Goal: Information Seeking & Learning: Learn about a topic

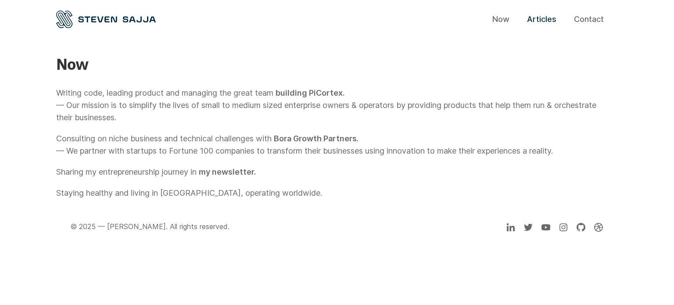
click at [551, 21] on link "Articles" at bounding box center [541, 19] width 29 height 11
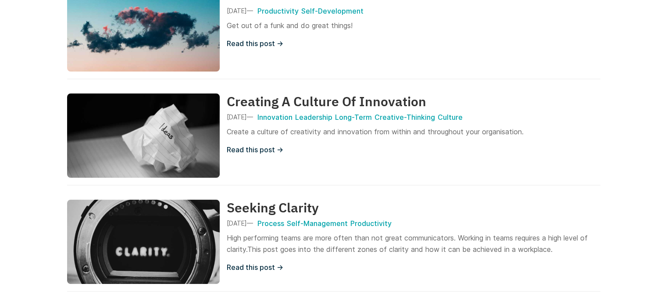
scroll to position [79, 0]
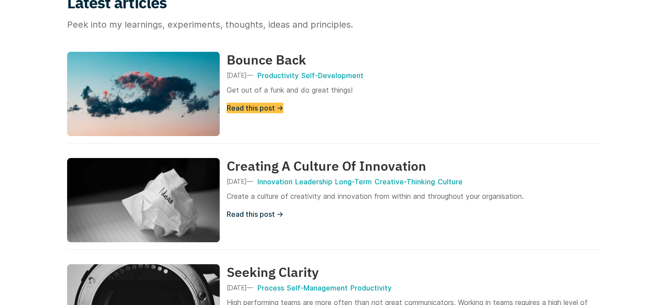
click at [265, 110] on link "Read this post →" at bounding box center [255, 108] width 57 height 11
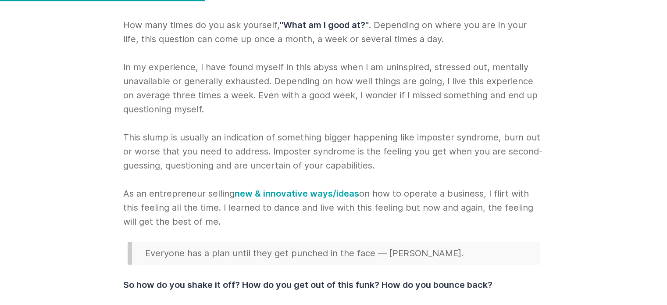
scroll to position [340, 0]
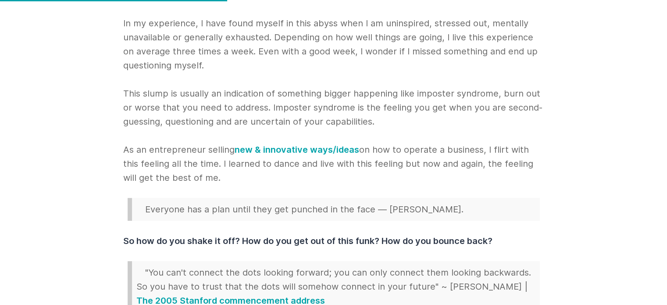
drag, startPoint x: 354, startPoint y: 94, endPoint x: 380, endPoint y: 126, distance: 41.5
click at [380, 126] on p "How many times do you ask yourself, "What am I good at?" . Depending on where y…" at bounding box center [333, 79] width 421 height 211
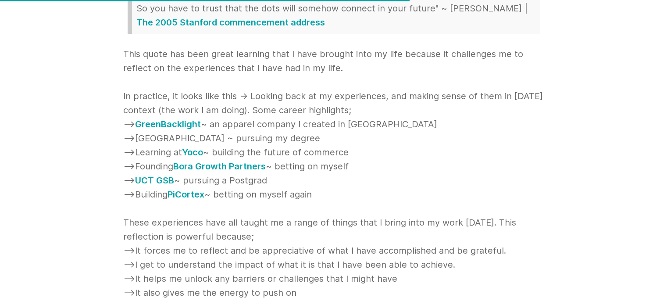
scroll to position [603, 0]
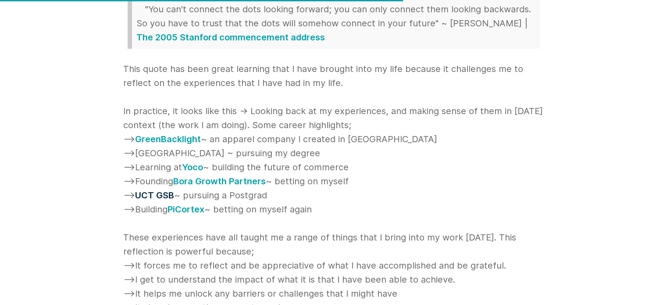
click at [162, 196] on link "UCT GSB" at bounding box center [154, 195] width 39 height 14
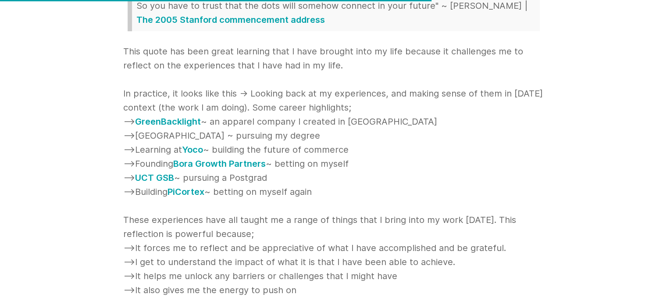
scroll to position [647, 0]
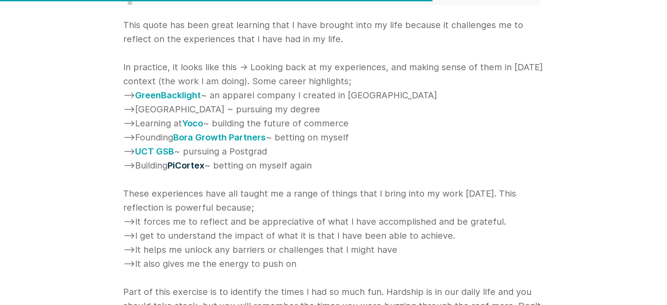
click at [201, 164] on link "PiCortex" at bounding box center [186, 165] width 37 height 14
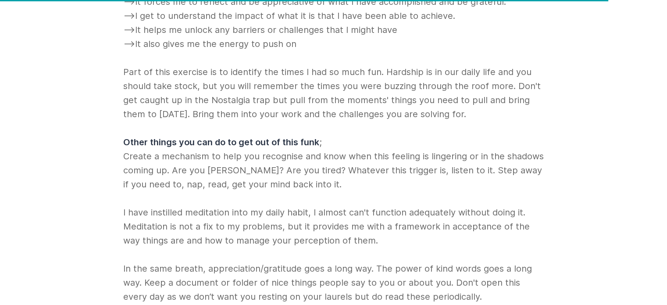
scroll to position [910, 0]
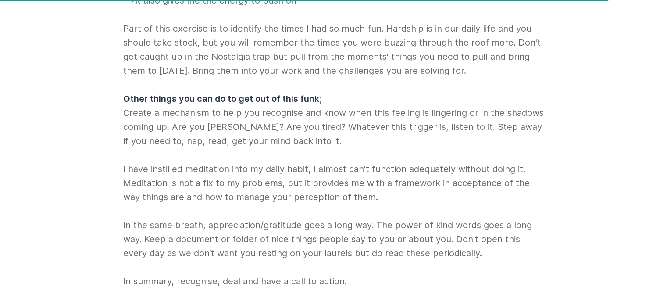
drag, startPoint x: 116, startPoint y: 144, endPoint x: 198, endPoint y: 146, distance: 82.1
drag, startPoint x: 186, startPoint y: 144, endPoint x: 288, endPoint y: 145, distance: 101.8
click at [286, 145] on li "It also gives me the energy to push on Part of this exercise is to identify the…" at bounding box center [333, 154] width 421 height 323
click at [314, 144] on li "It also gives me the energy to push on Part of this exercise is to identify the…" at bounding box center [333, 154] width 421 height 323
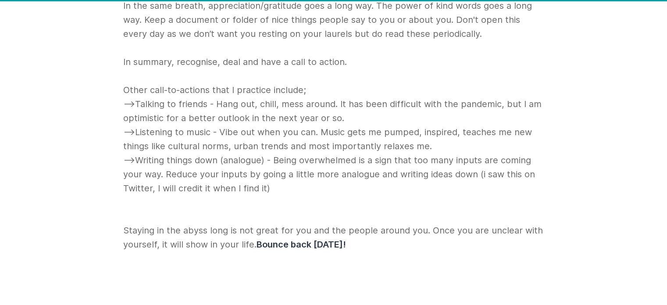
scroll to position [1174, 0]
